Goal: Task Accomplishment & Management: Use online tool/utility

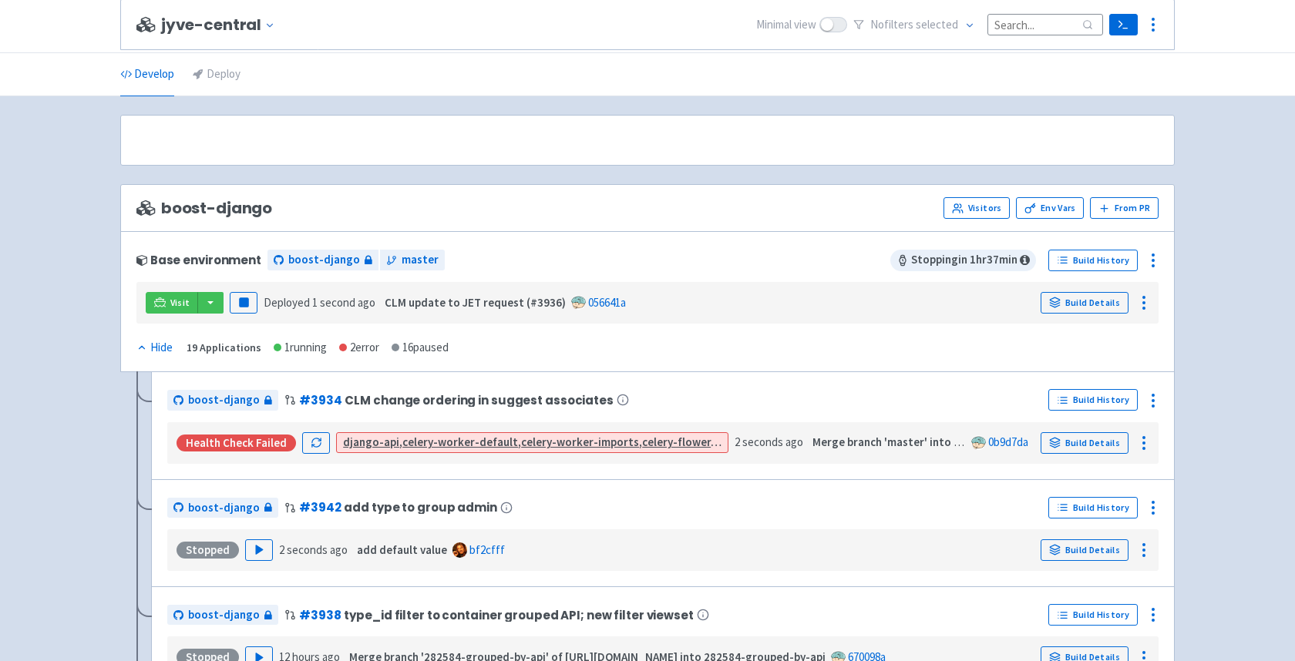
scroll to position [3725, 0]
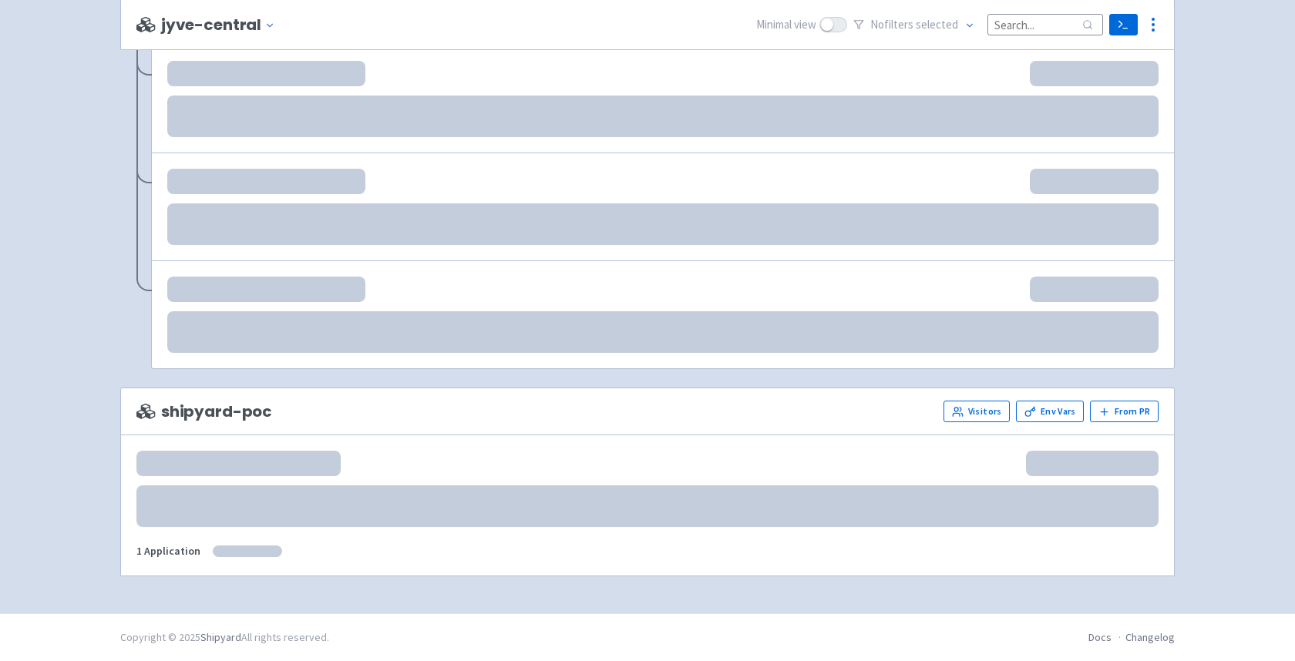
scroll to position [3735, 0]
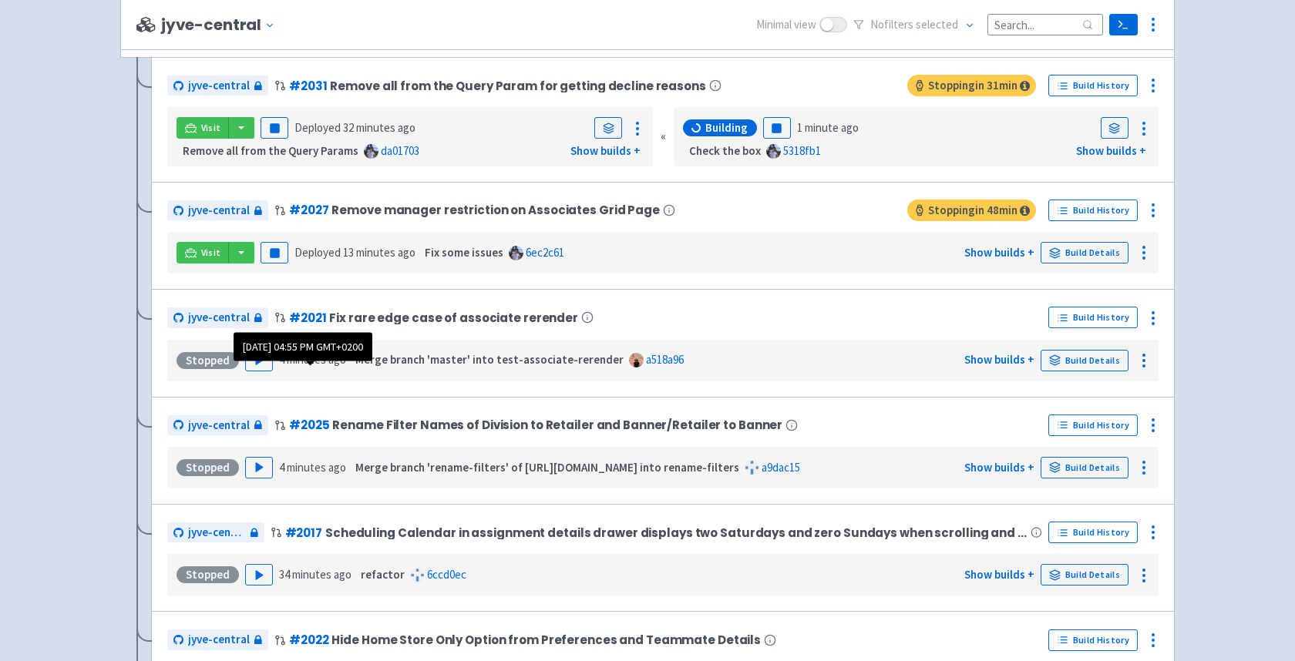
click at [279, 367] on time "4 minutes ago" at bounding box center [312, 359] width 67 height 15
click at [264, 371] on button "Play" at bounding box center [259, 361] width 28 height 22
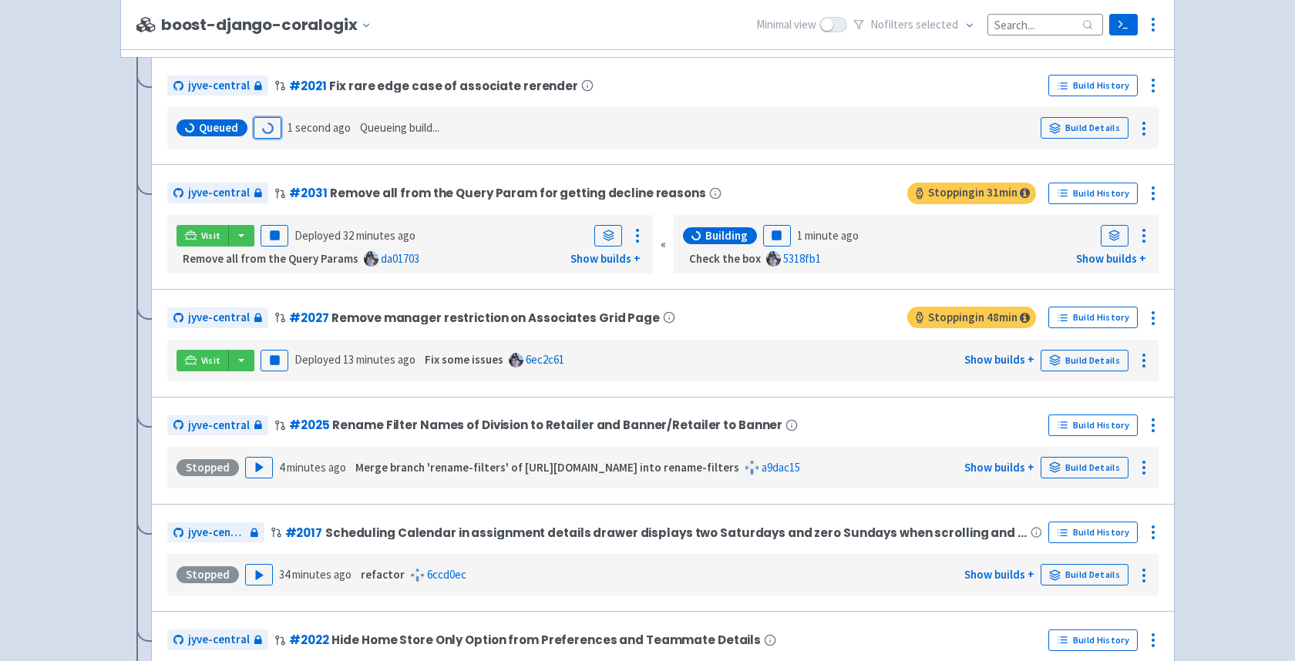
scroll to position [3501, 0]
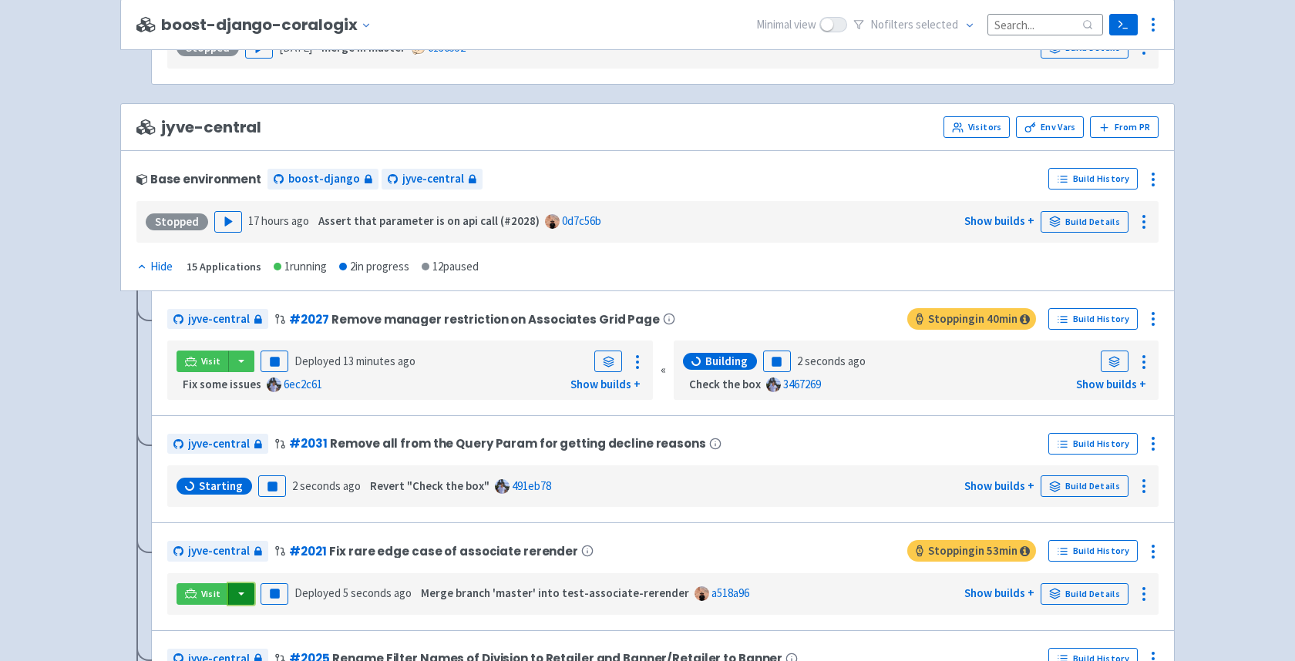
click at [240, 602] on button "button" at bounding box center [241, 594] width 26 height 22
click at [264, 576] on link "jyve-central (react)" at bounding box center [307, 565] width 161 height 24
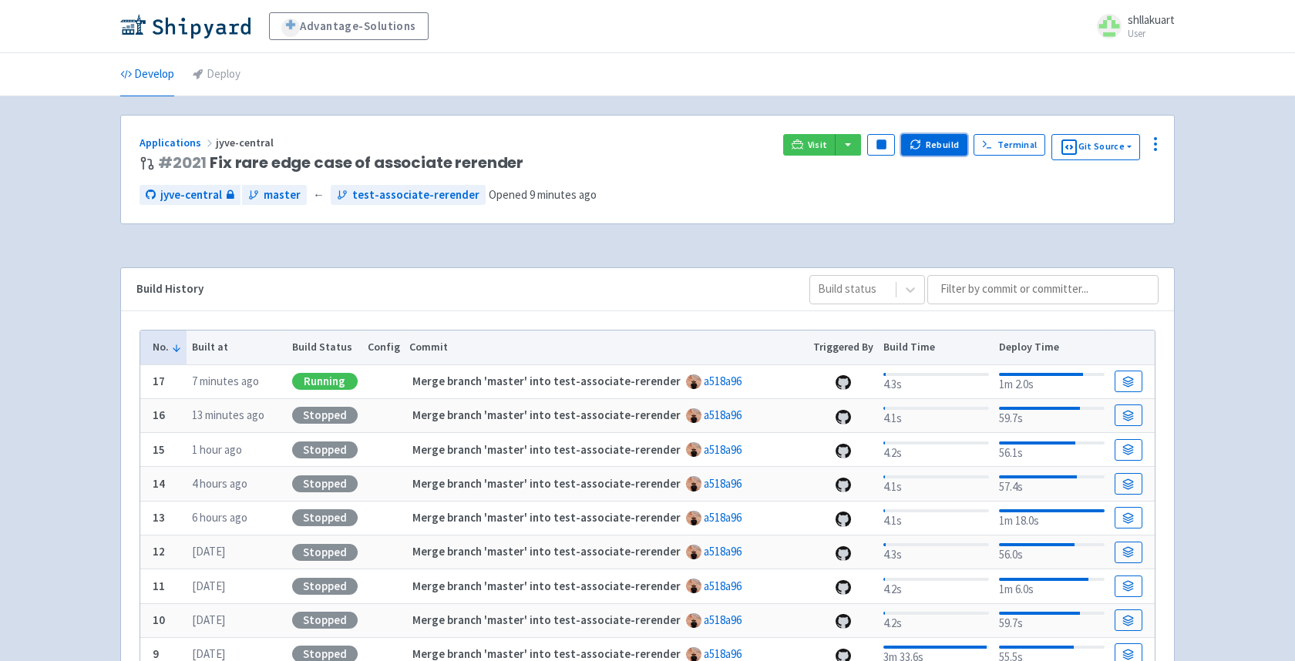
click at [916, 149] on icon "button" at bounding box center [915, 145] width 12 height 12
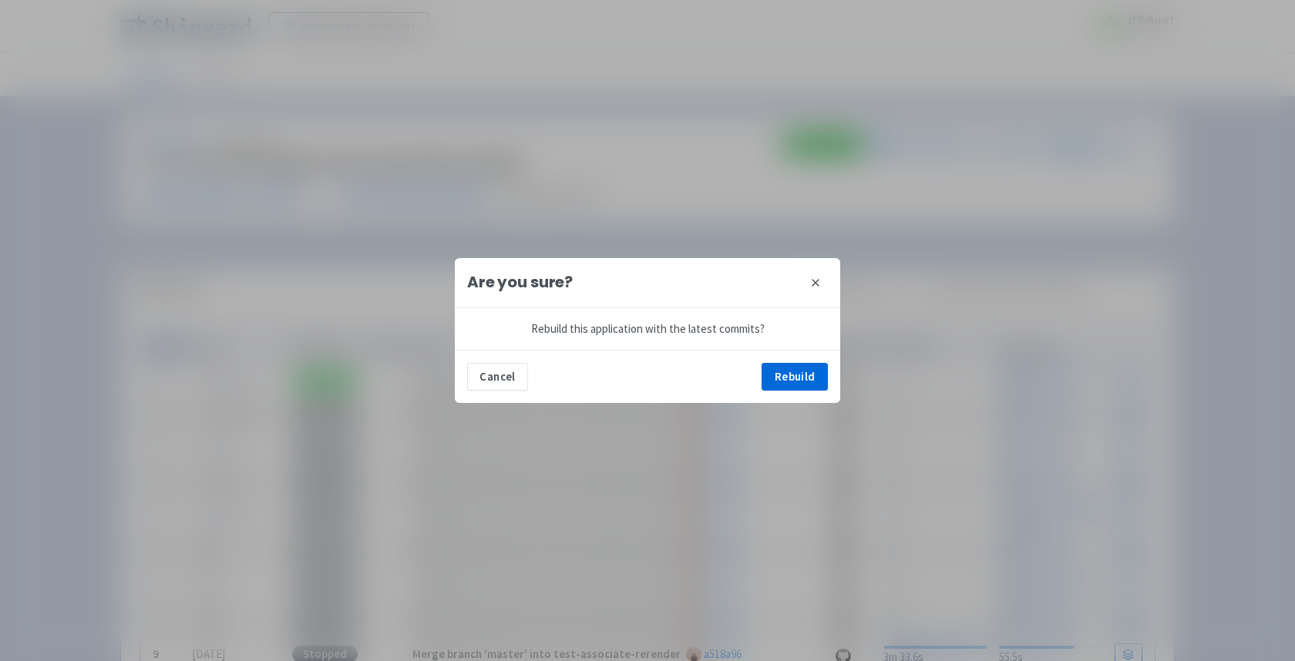
click at [783, 393] on div "Cancel Rebuild" at bounding box center [647, 376] width 385 height 53
click at [792, 380] on button "Rebuild" at bounding box center [794, 377] width 66 height 28
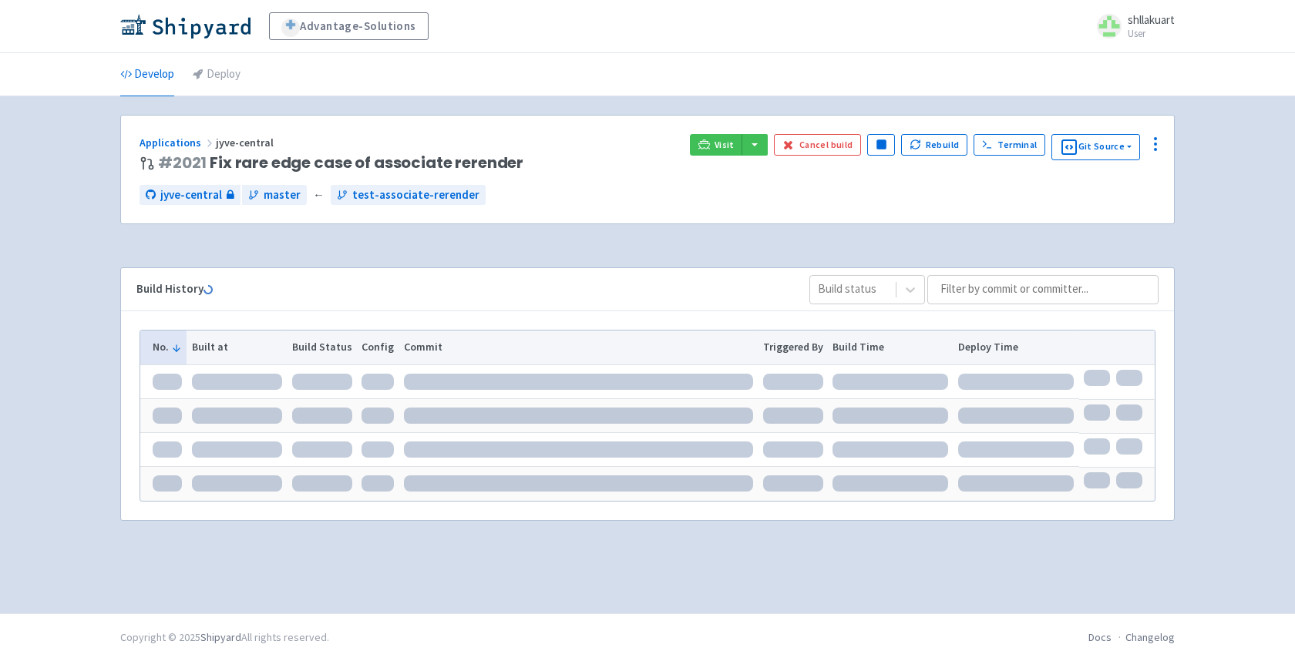
click at [654, 35] on div "Advantage-Solutions shllakuart User Profile Sign out" at bounding box center [647, 26] width 1054 height 28
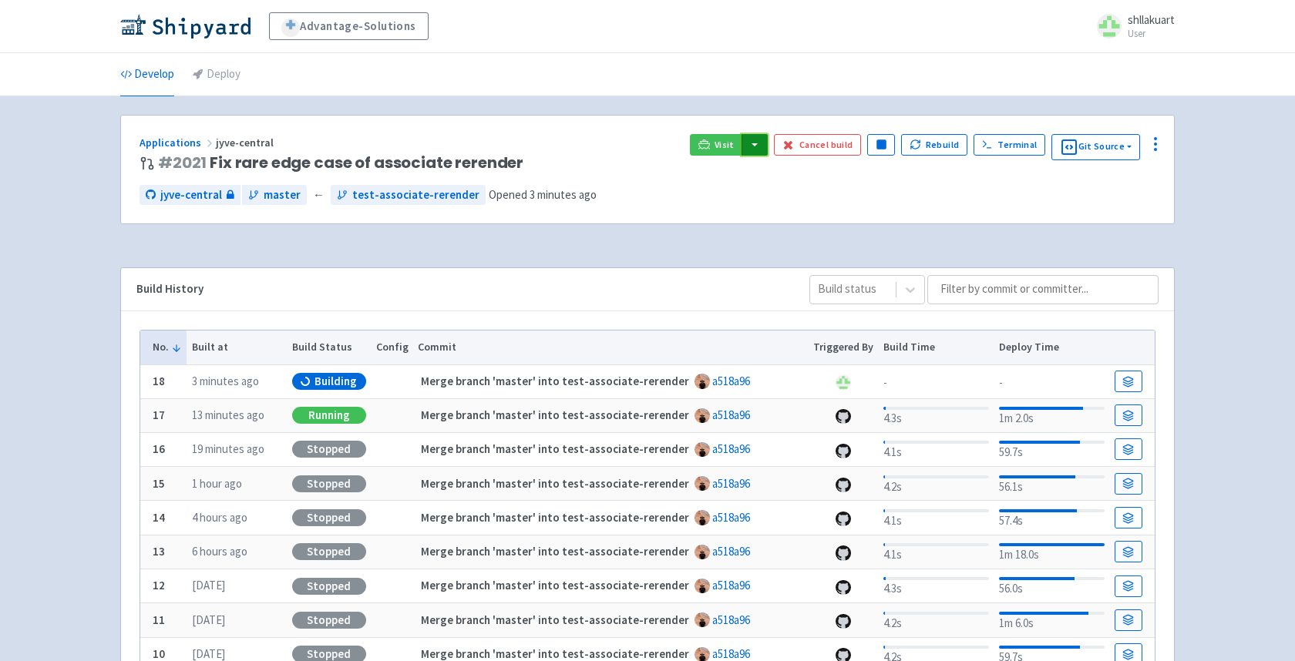
click at [758, 146] on button "button" at bounding box center [754, 145] width 26 height 22
click at [771, 204] on link "jyve-central (react)" at bounding box center [821, 199] width 161 height 24
click at [508, 125] on div "Applications jyve-central # 2021 Fix rare edge case of associate rerender Visit…" at bounding box center [647, 170] width 1053 height 109
click at [793, 145] on icon "button" at bounding box center [788, 145] width 12 height 12
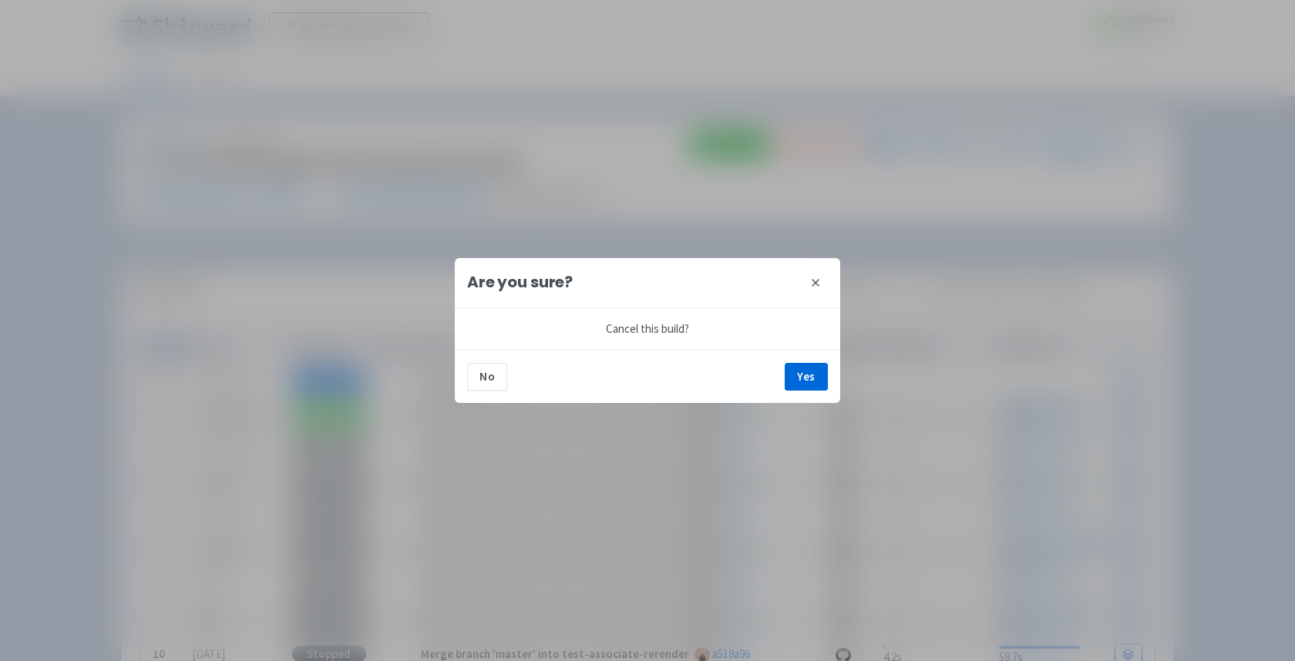
click at [815, 284] on icon at bounding box center [815, 283] width 12 height 12
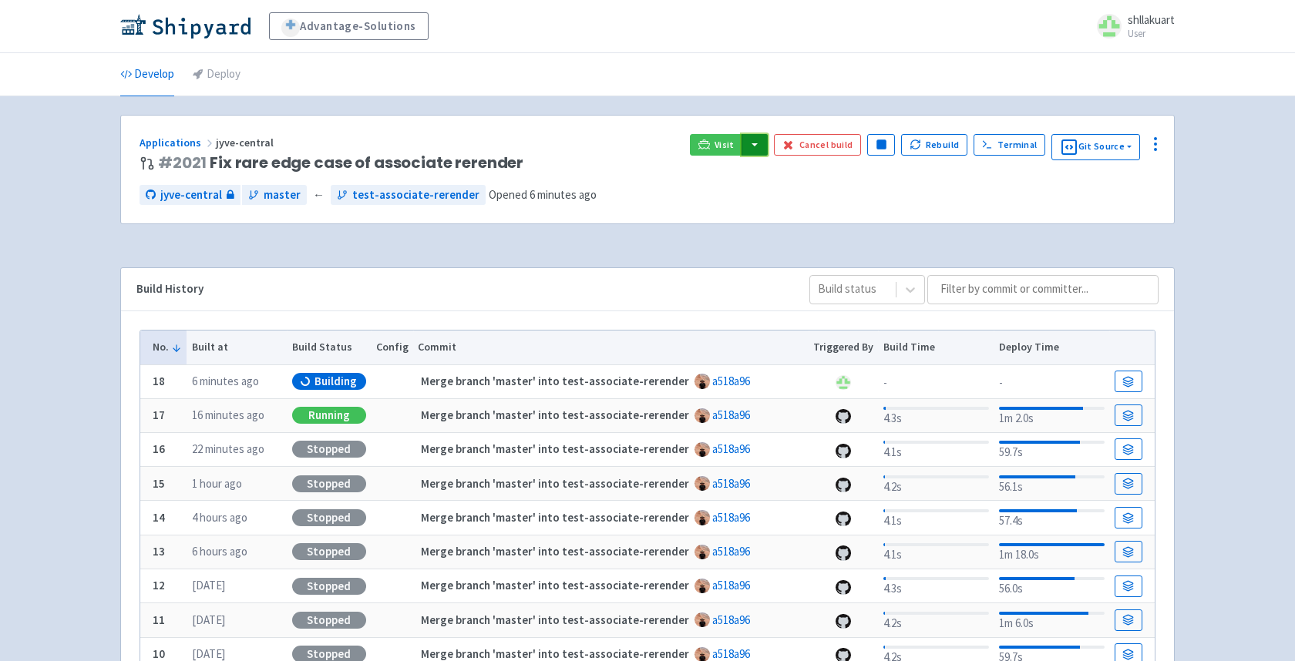
click at [761, 143] on button "button" at bounding box center [754, 145] width 26 height 22
click at [764, 203] on link "jyve-central (react)" at bounding box center [821, 199] width 161 height 24
click at [808, 151] on button "Cancel build" at bounding box center [817, 145] width 87 height 22
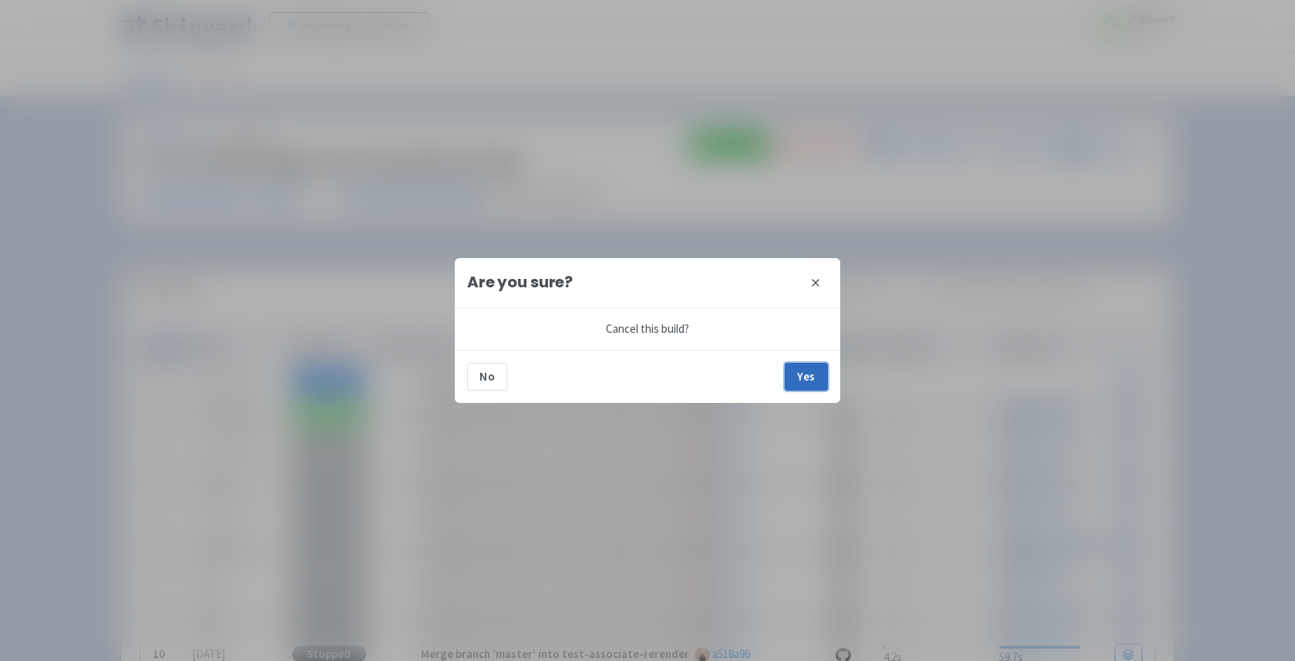
click at [798, 368] on button "Yes" at bounding box center [806, 377] width 43 height 28
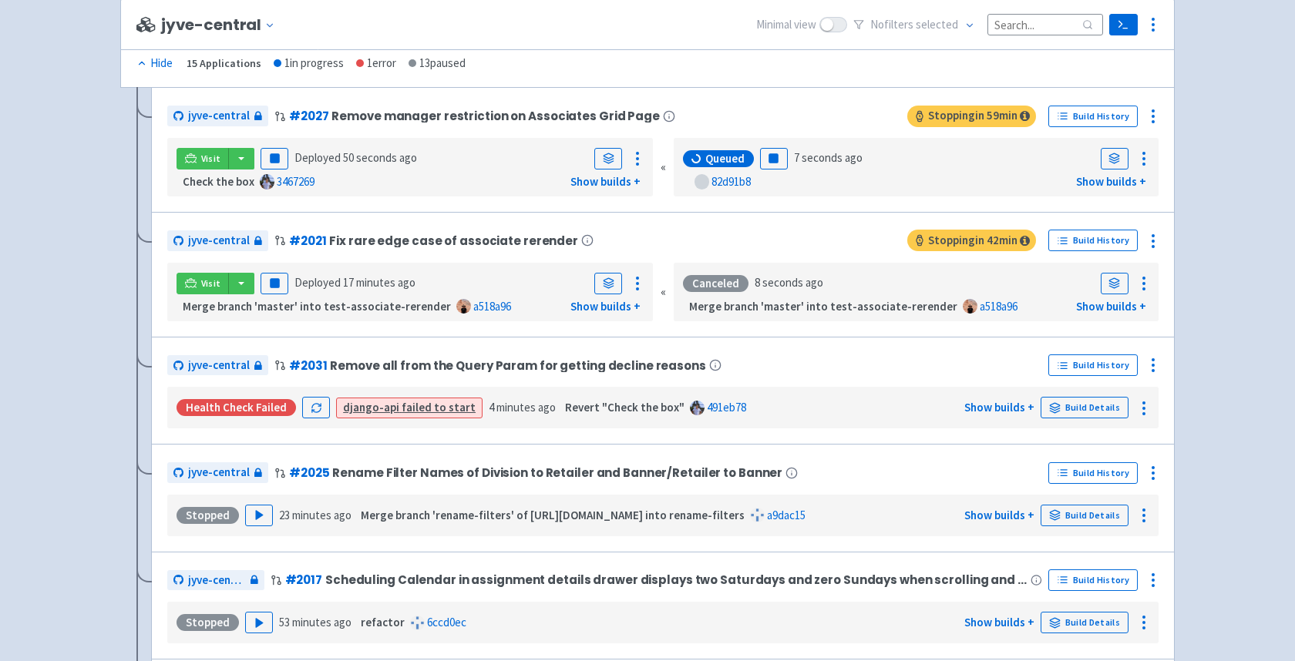
scroll to position [3500, 0]
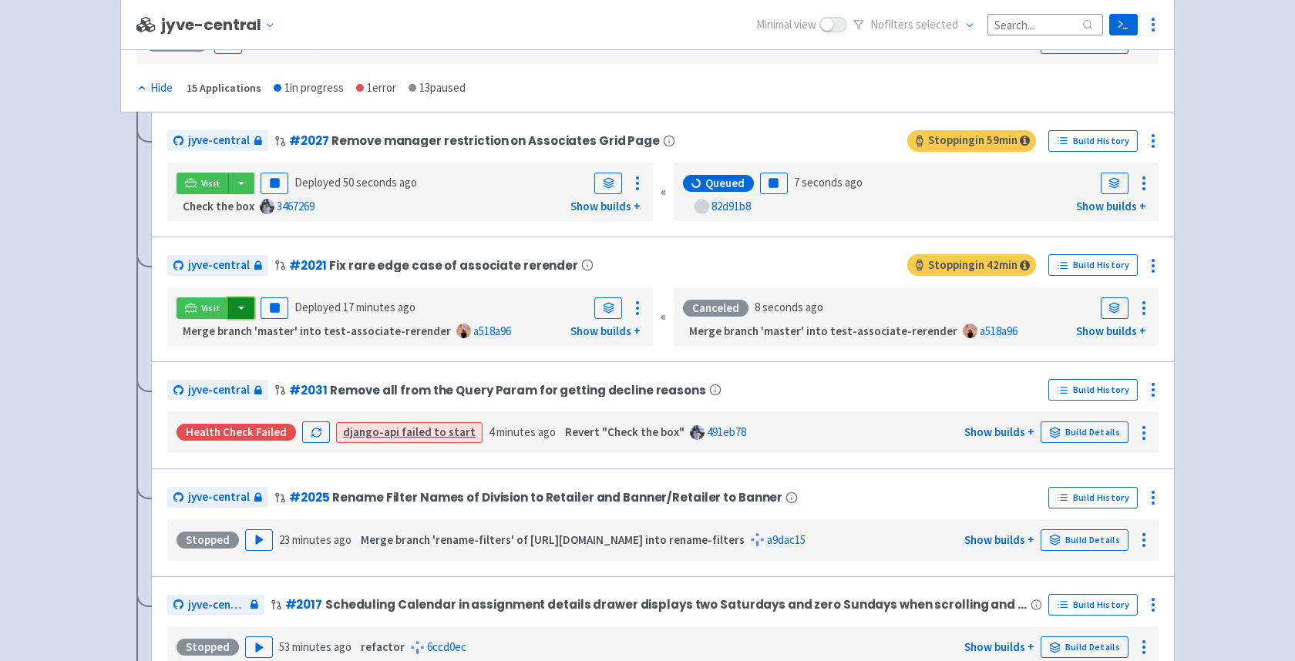
click at [245, 314] on button "button" at bounding box center [241, 308] width 26 height 22
click at [280, 371] on link "jyve-central (react)" at bounding box center [307, 363] width 161 height 24
click at [603, 319] on link at bounding box center [608, 308] width 28 height 22
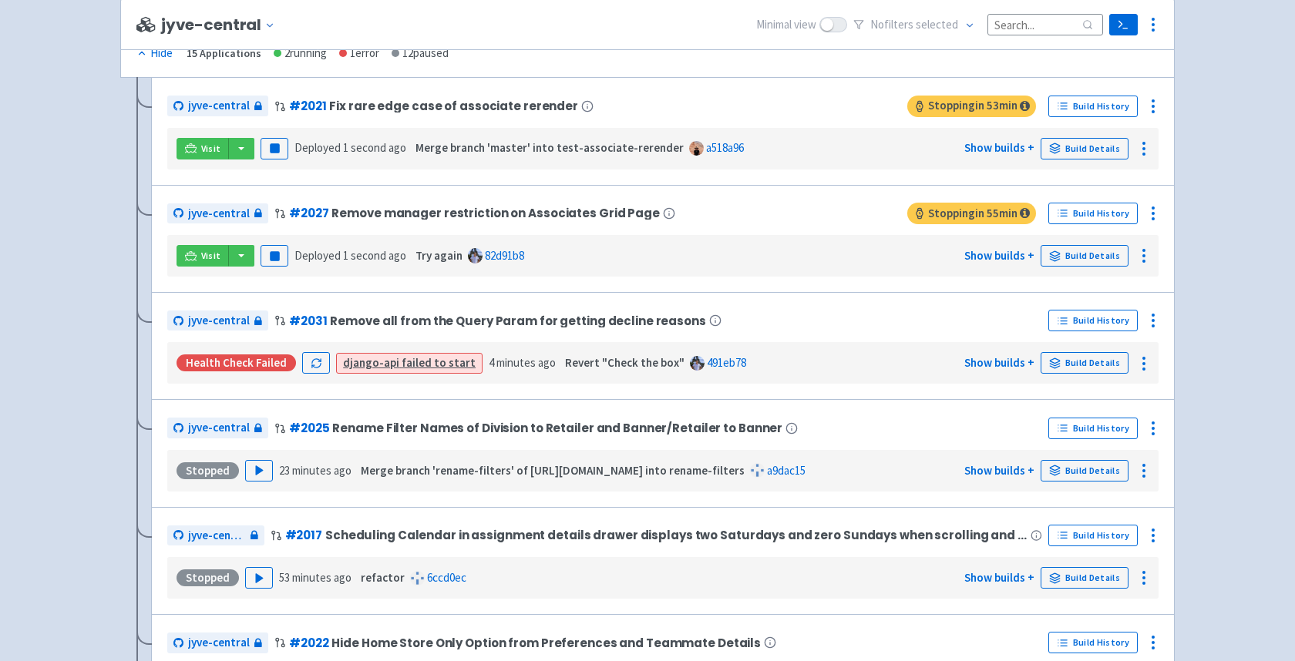
scroll to position [3465, 0]
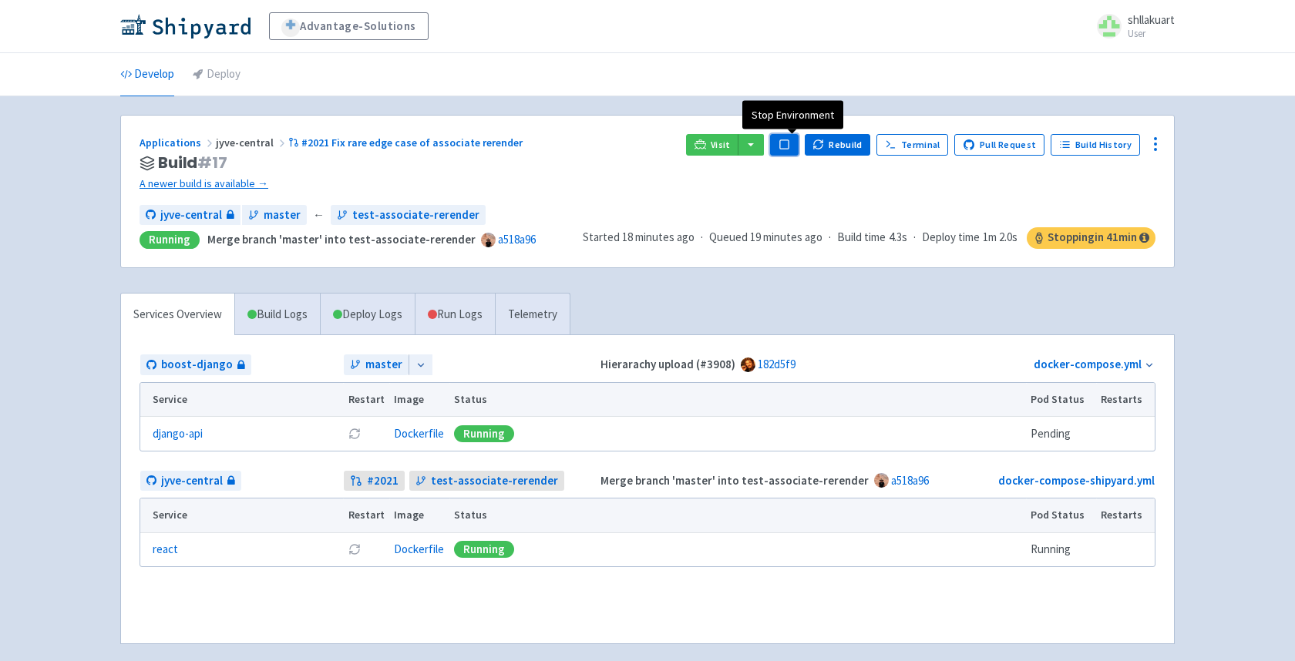
click at [788, 145] on rect "button" at bounding box center [784, 144] width 8 height 8
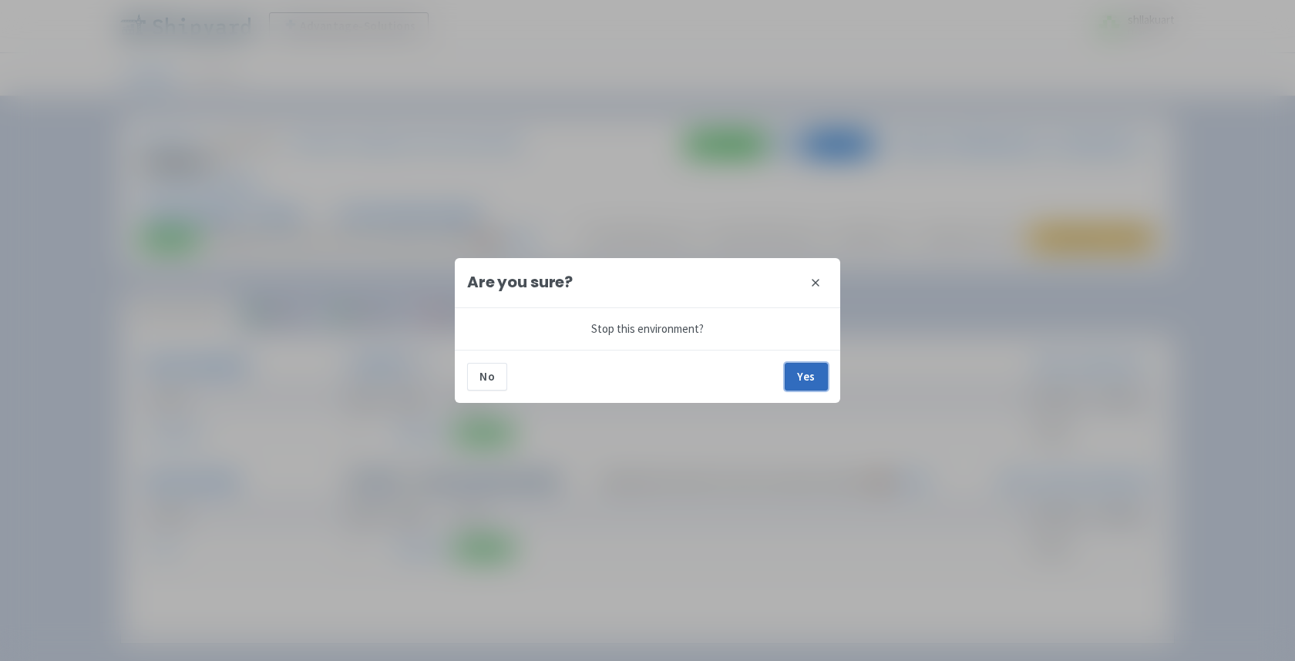
click at [817, 370] on button "Yes" at bounding box center [806, 377] width 43 height 28
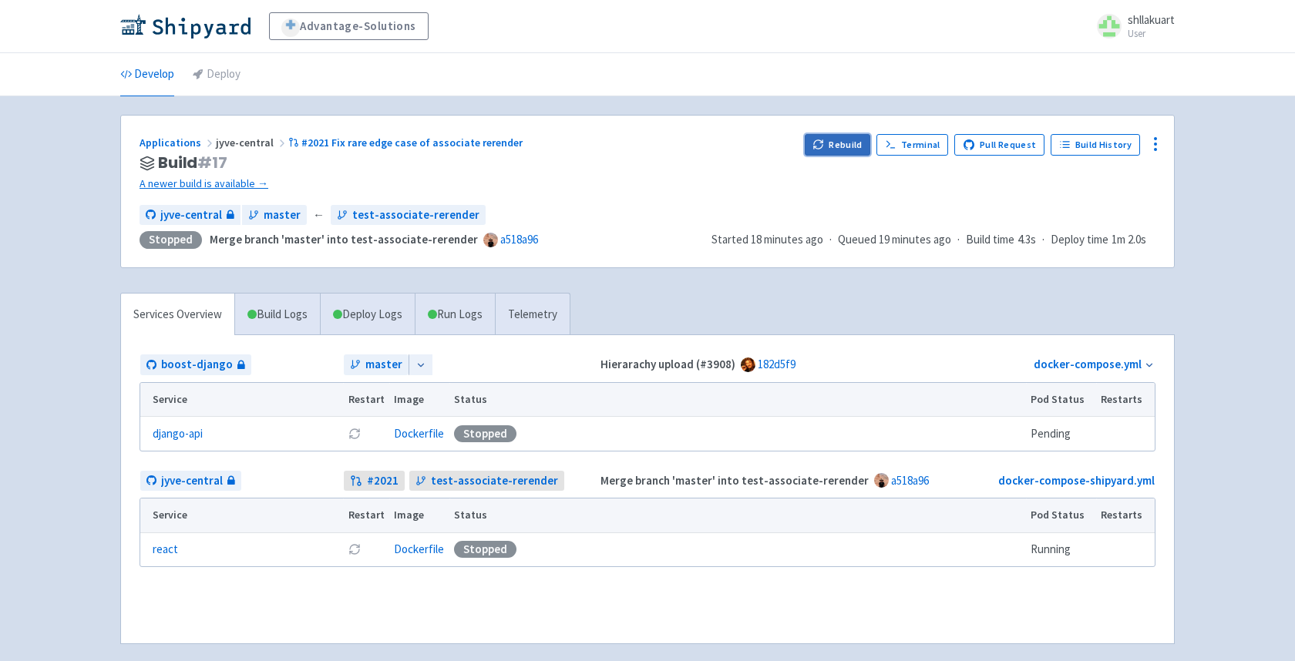
click at [845, 151] on button "Rebuild" at bounding box center [838, 145] width 66 height 22
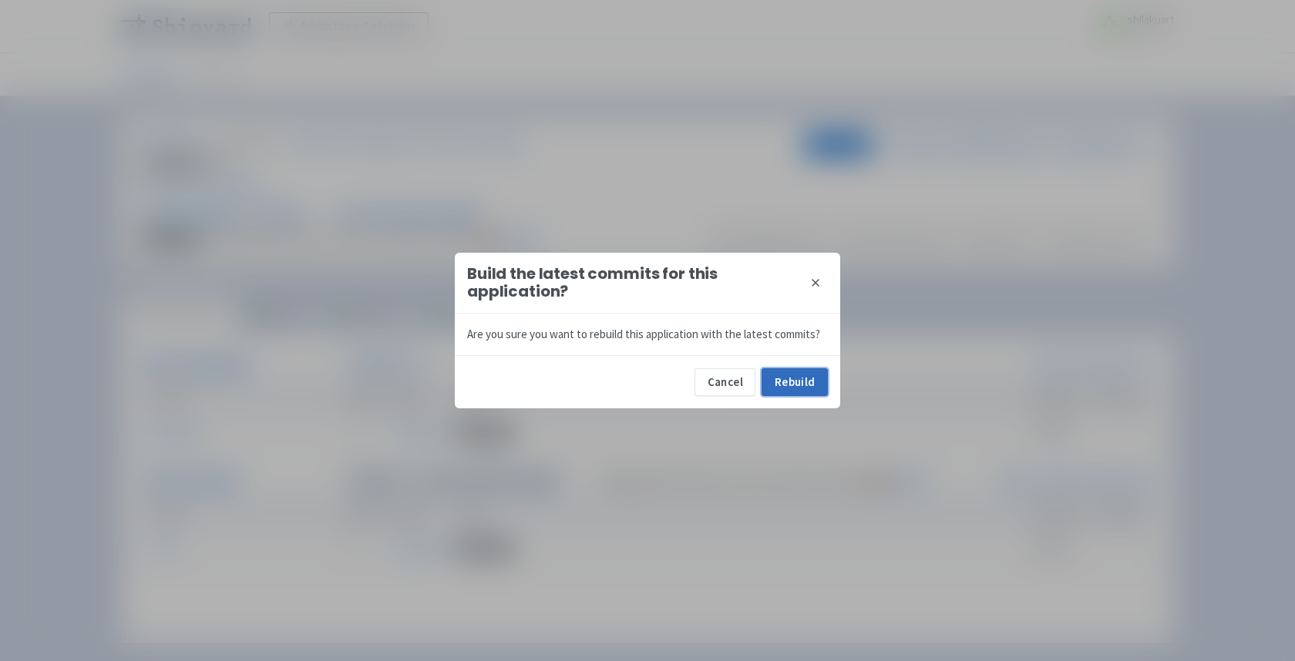
click at [792, 369] on button "Rebuild" at bounding box center [794, 382] width 66 height 28
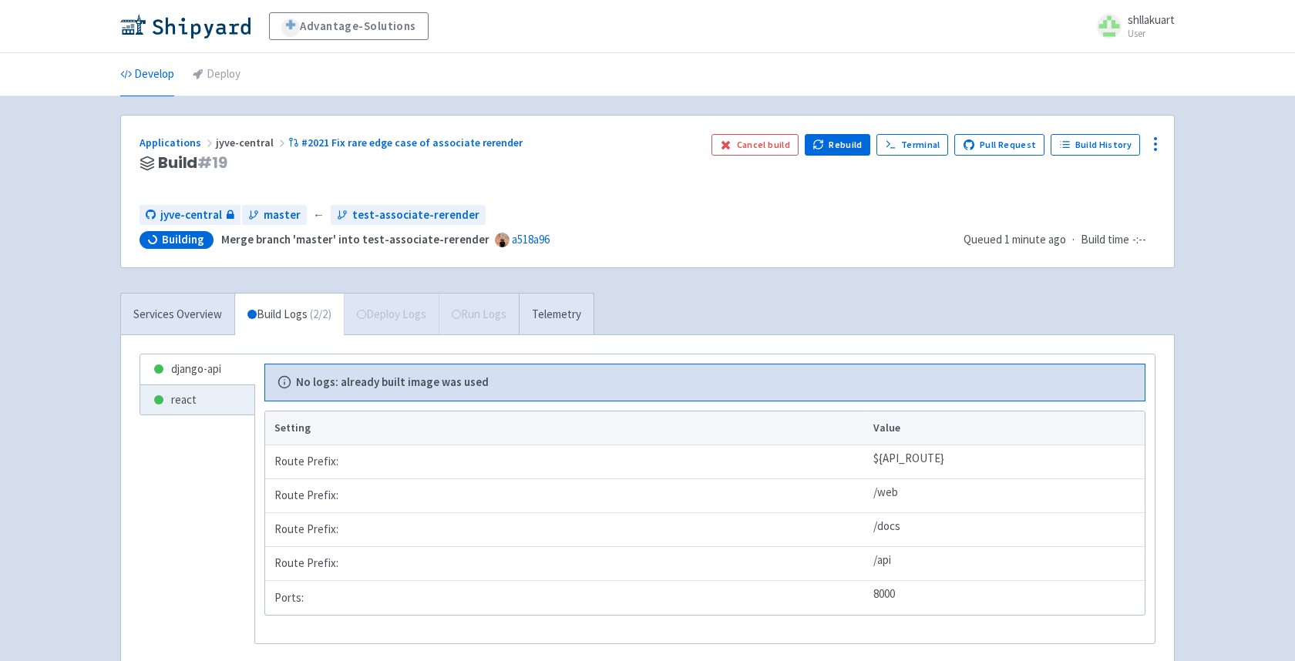
click at [662, 88] on ul "Develop Deploy" at bounding box center [647, 74] width 1073 height 42
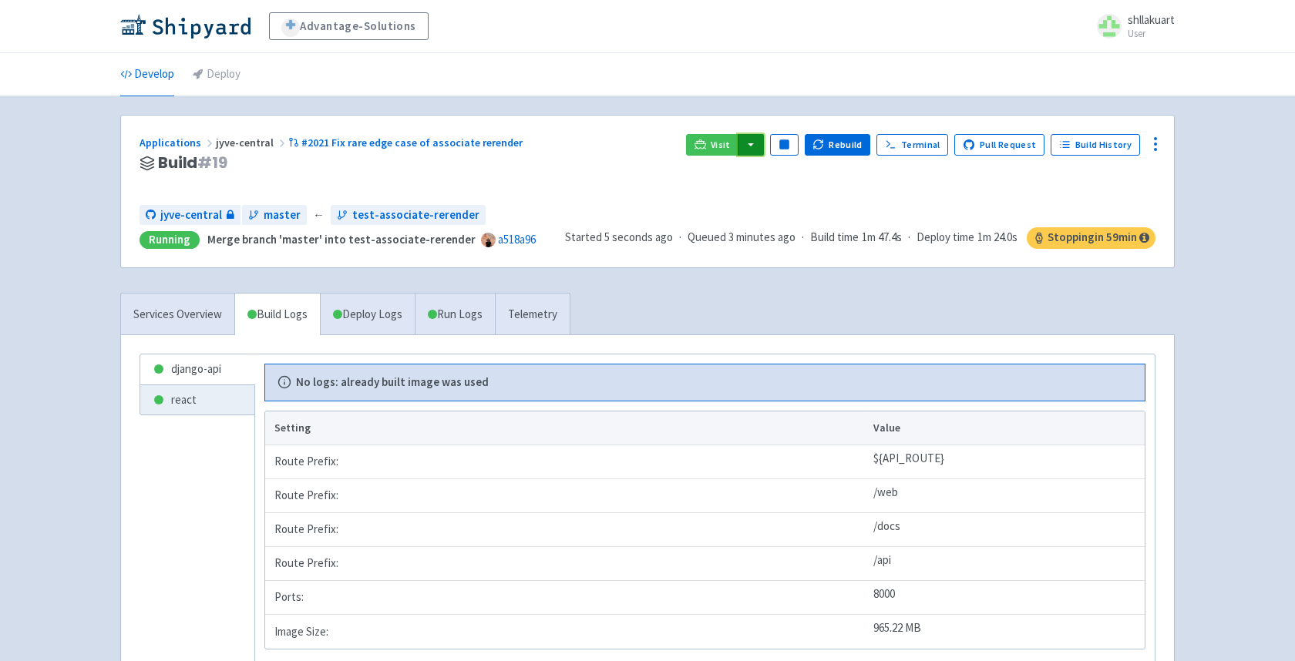
click at [753, 152] on button "button" at bounding box center [751, 145] width 26 height 22
click at [764, 197] on link "jyve-central (react)" at bounding box center [817, 199] width 161 height 24
click at [764, 142] on button "button" at bounding box center [751, 145] width 26 height 22
click at [781, 193] on link "jyve-central (react)" at bounding box center [817, 199] width 161 height 24
click at [751, 141] on button "button" at bounding box center [751, 145] width 26 height 22
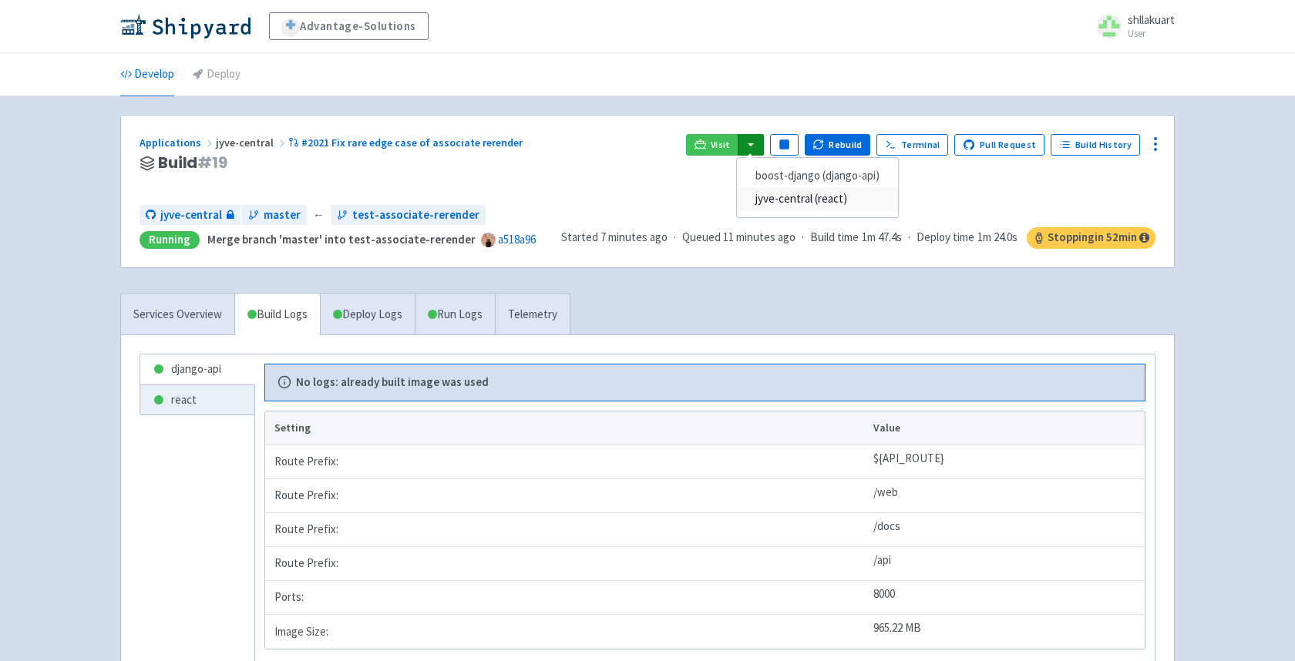
click at [781, 200] on link "jyve-central (react)" at bounding box center [817, 199] width 161 height 24
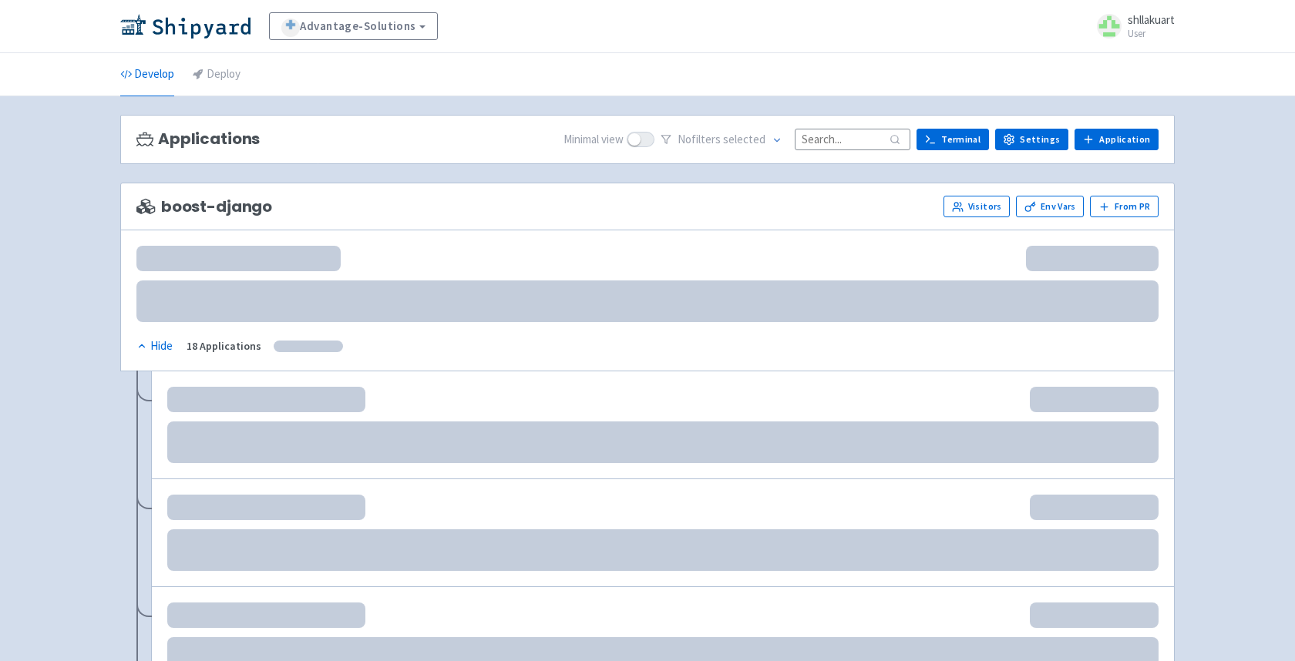
scroll to position [1322, 0]
